Goal: Task Accomplishment & Management: Use online tool/utility

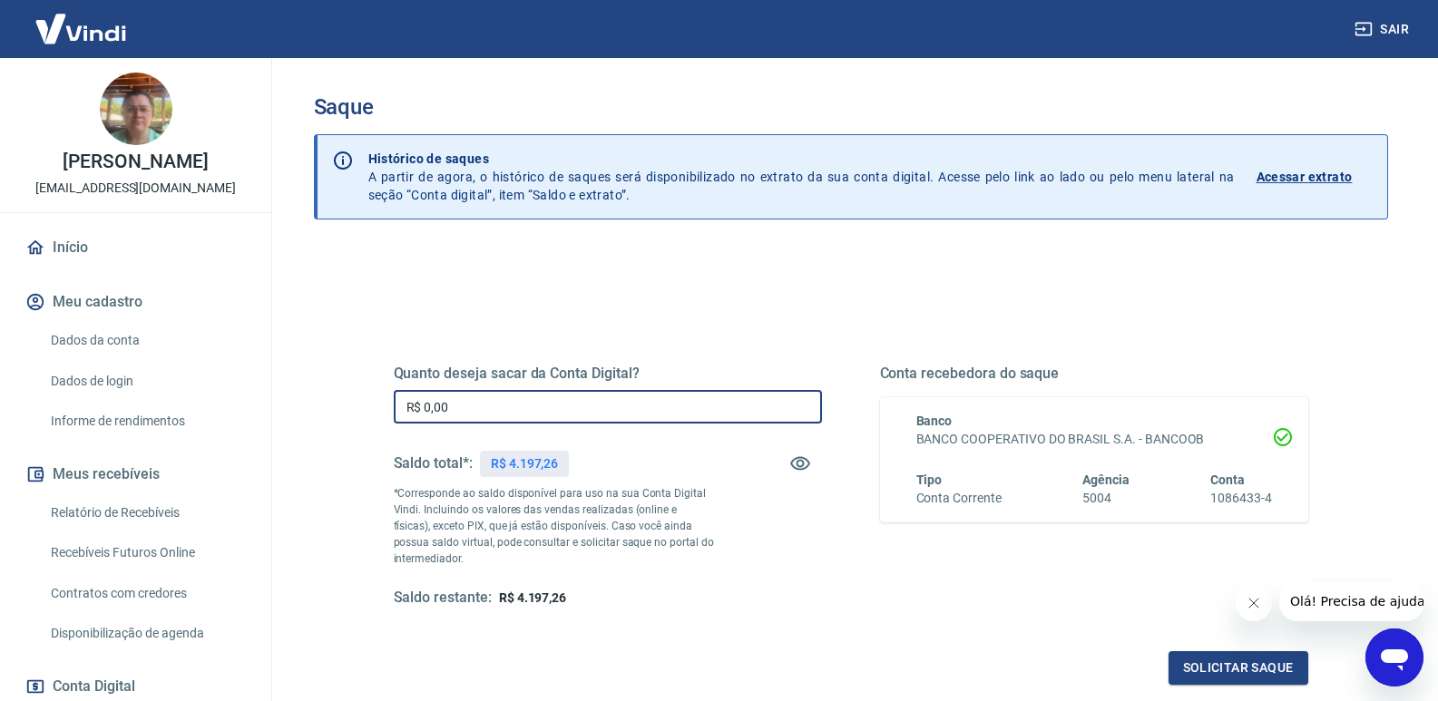
click at [594, 403] on input "R$ 0,00" at bounding box center [608, 407] width 428 height 34
type input "R$ 4.197,26"
click at [1256, 667] on button "Solicitar saque" at bounding box center [1239, 669] width 140 height 34
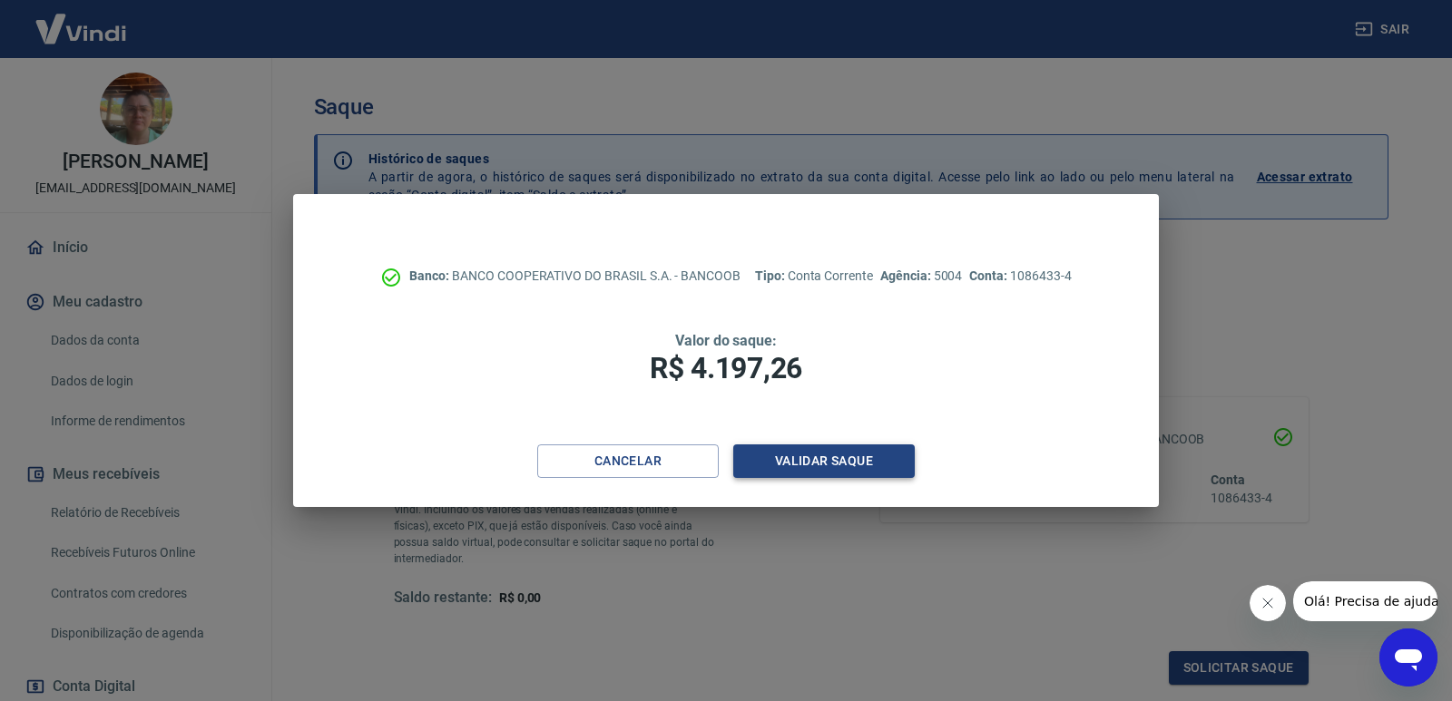
click at [800, 460] on button "Validar saque" at bounding box center [824, 462] width 182 height 34
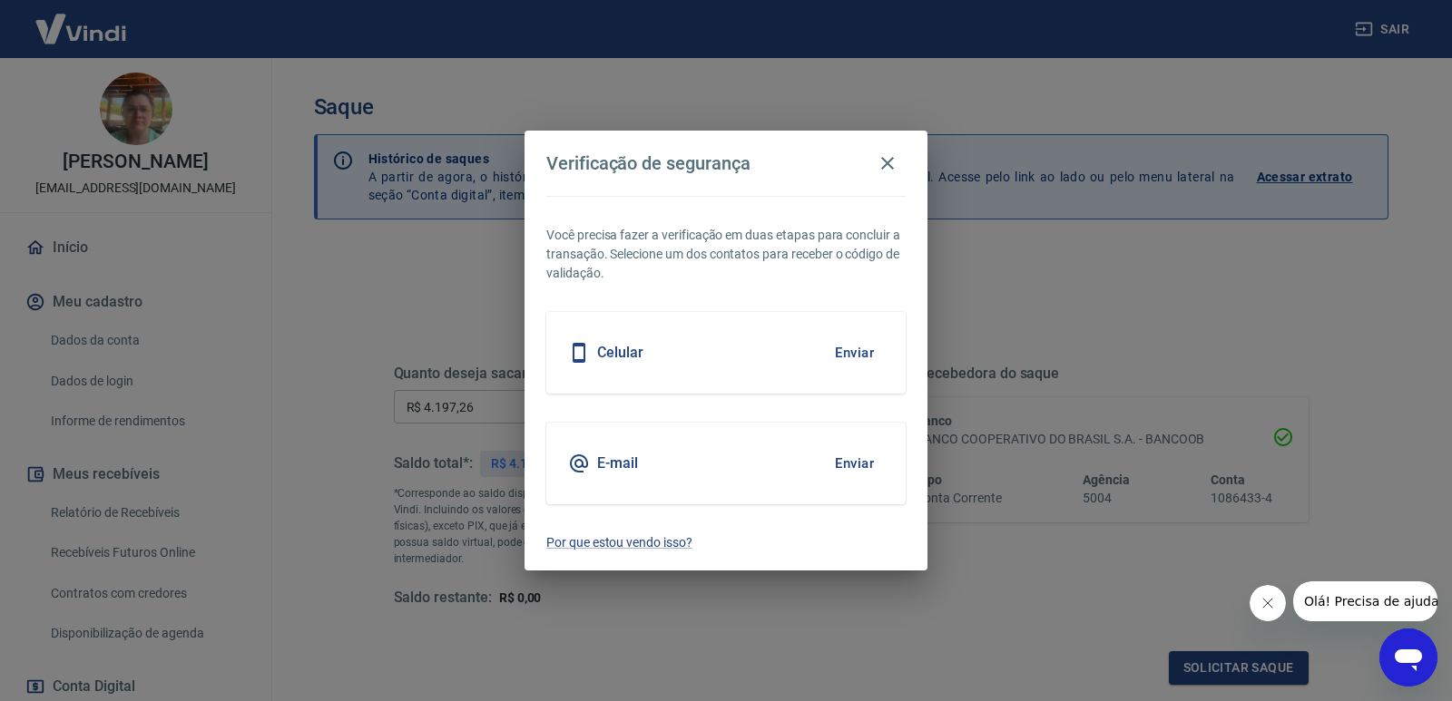
click at [839, 354] on button "Enviar" at bounding box center [854, 353] width 59 height 38
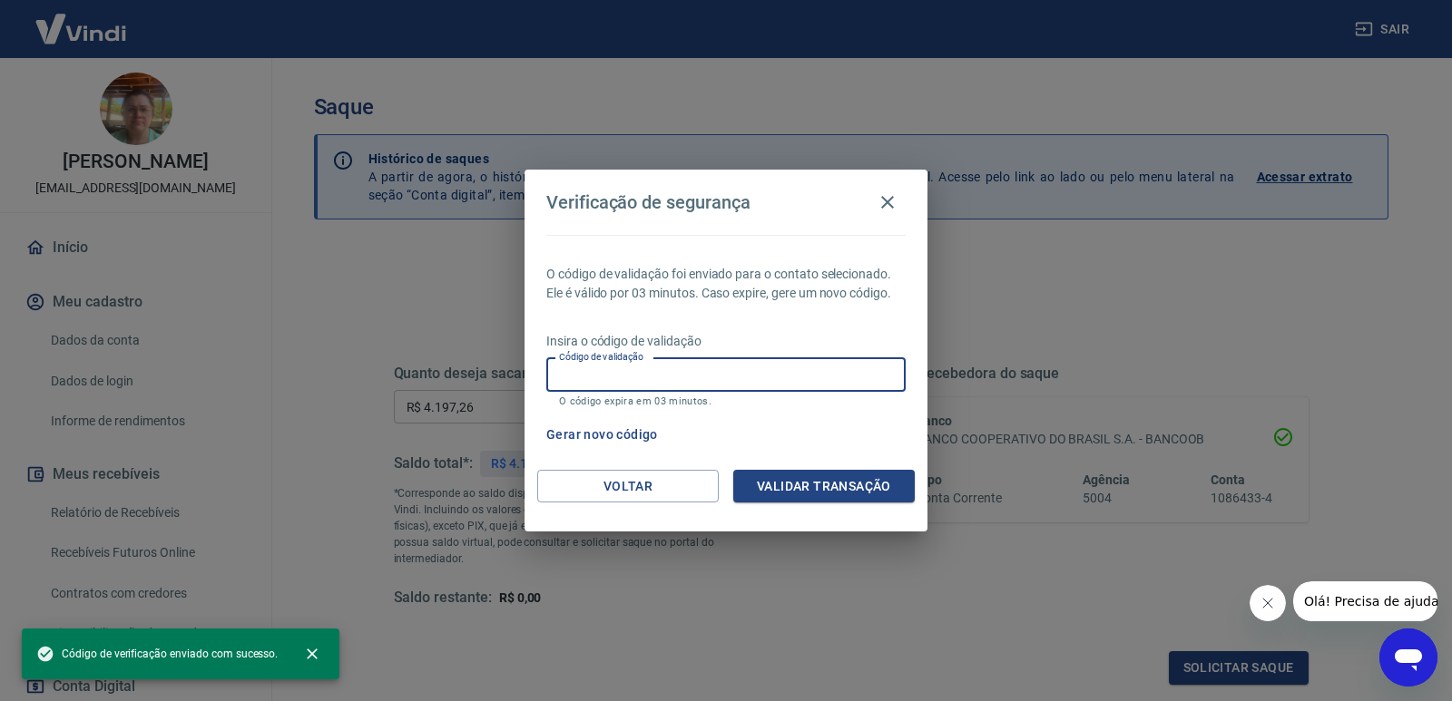
click at [760, 371] on input "Código de validação" at bounding box center [725, 375] width 359 height 34
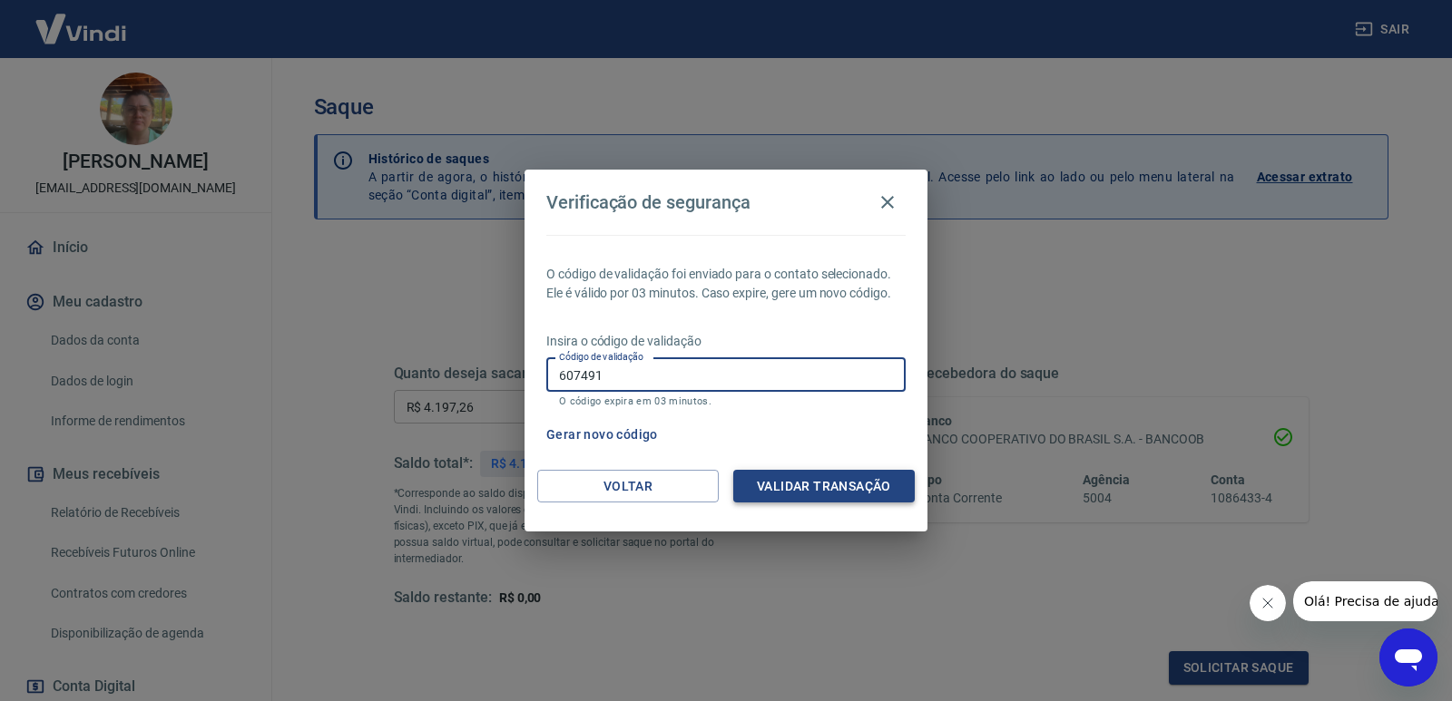
type input "607491"
click at [839, 486] on button "Validar transação" at bounding box center [824, 487] width 182 height 34
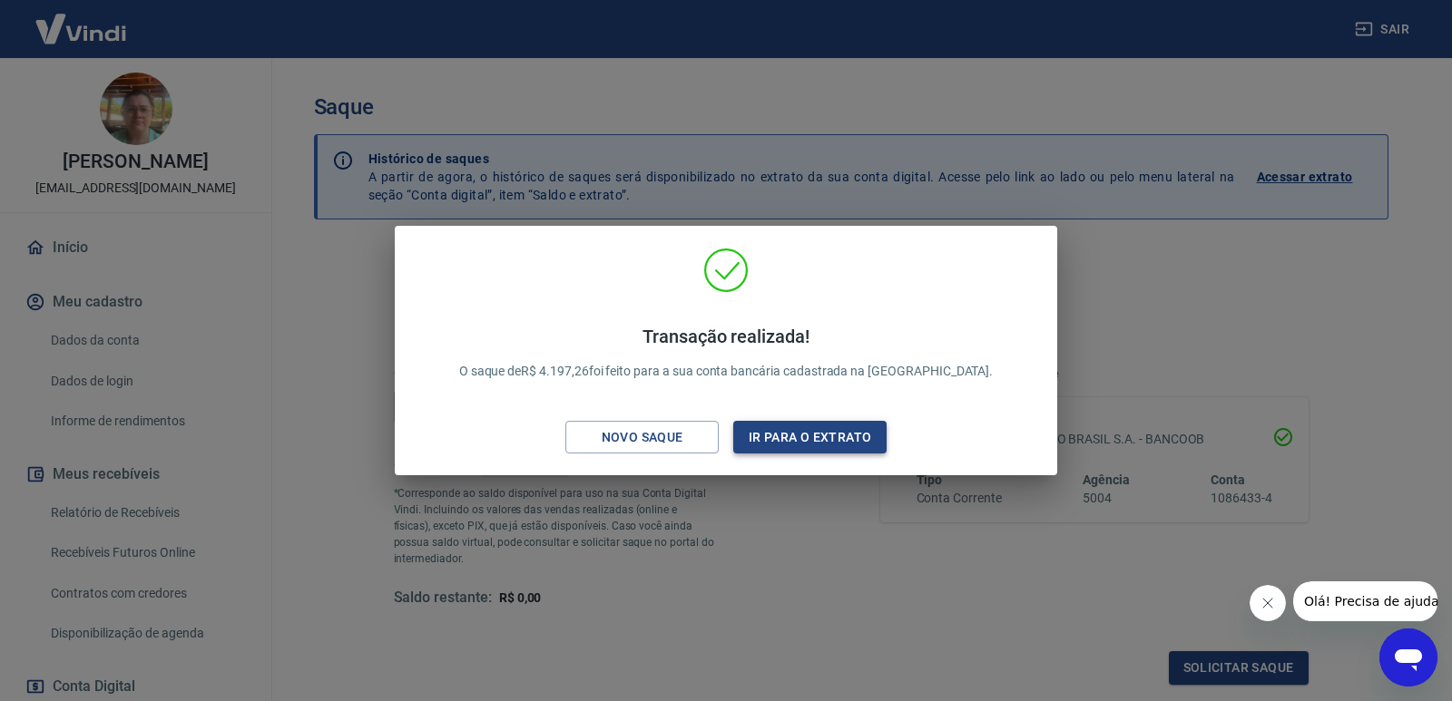
click at [779, 437] on button "Ir para o extrato" at bounding box center [809, 438] width 153 height 34
